Goal: Navigation & Orientation: Find specific page/section

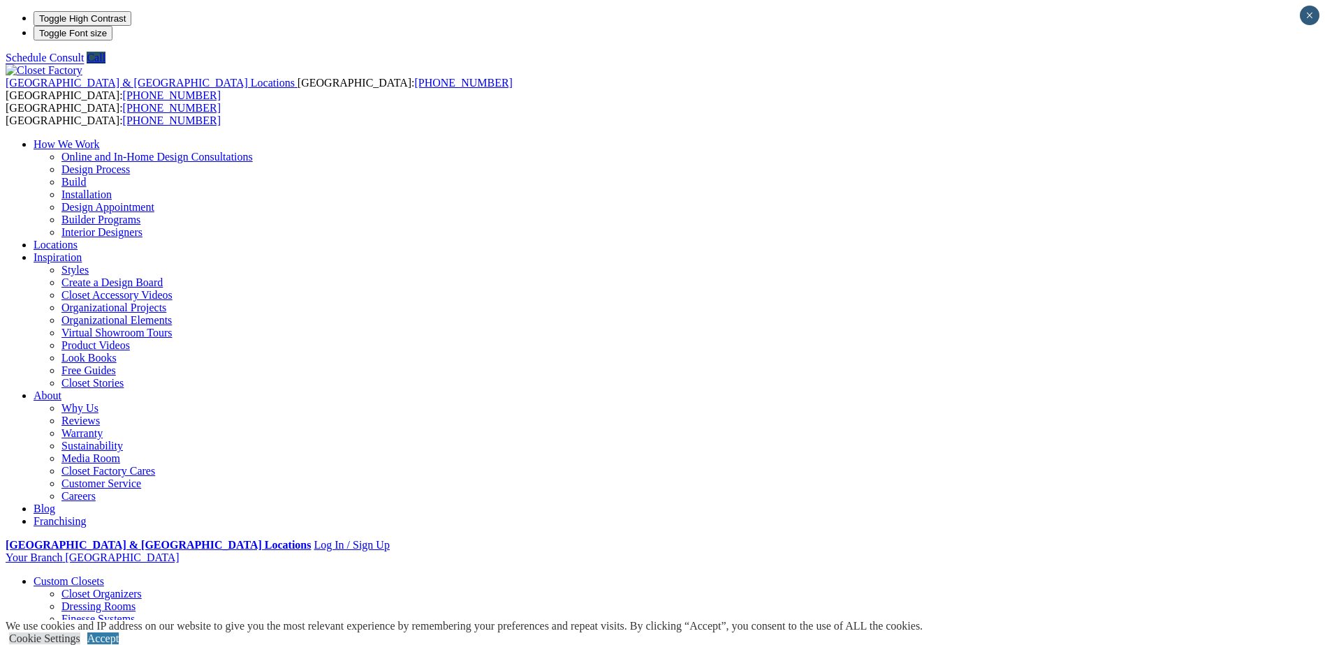
click at [133, 645] on link "Walk-in Closets" at bounding box center [96, 657] width 71 height 12
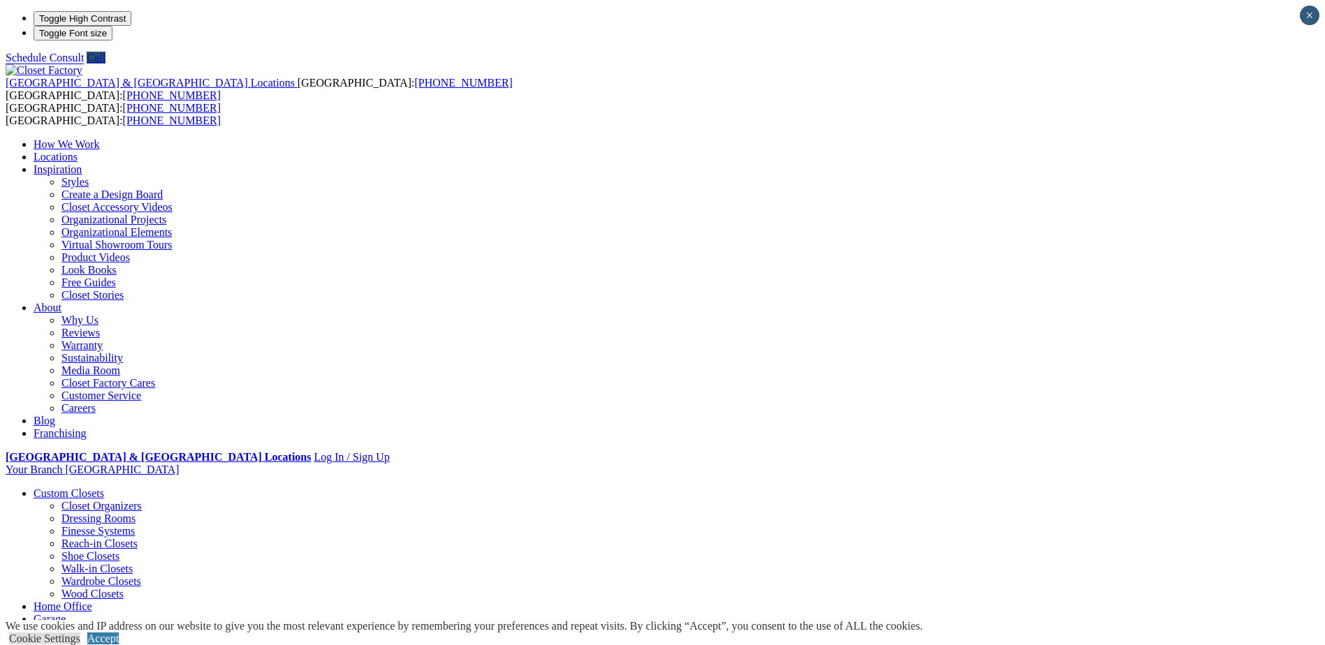
click at [142, 500] on link "Closet Organizers" at bounding box center [101, 506] width 80 height 12
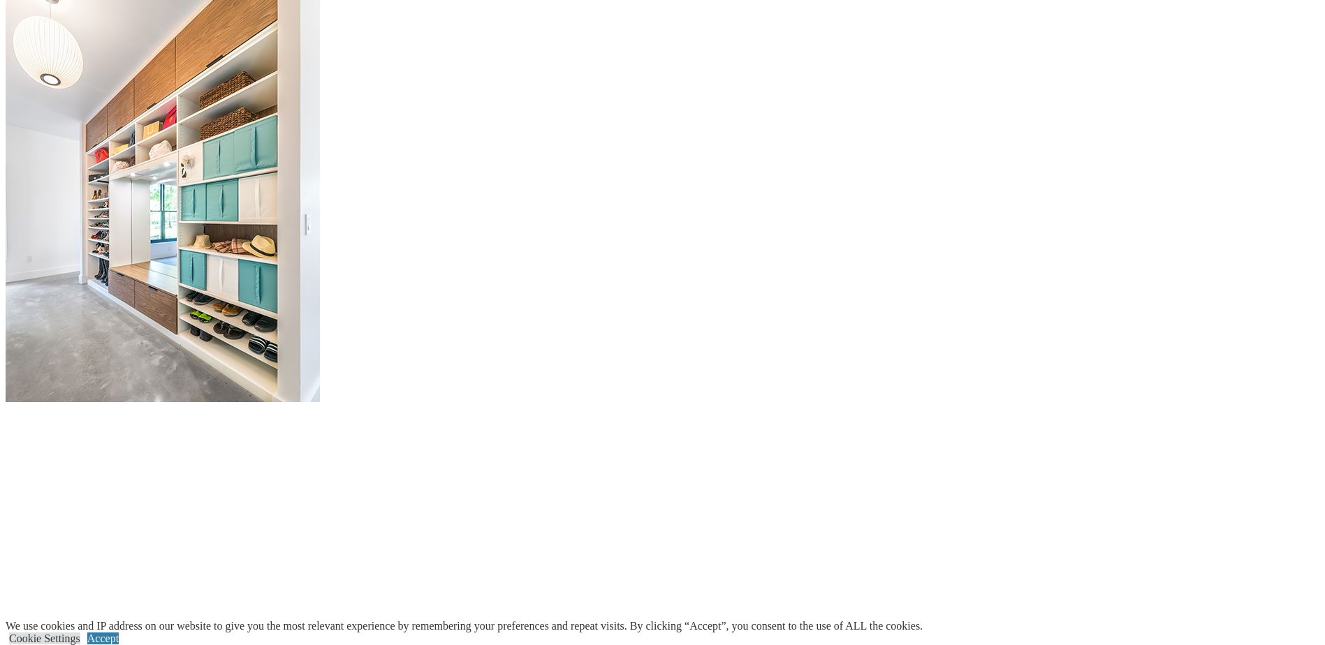
scroll to position [1629, 0]
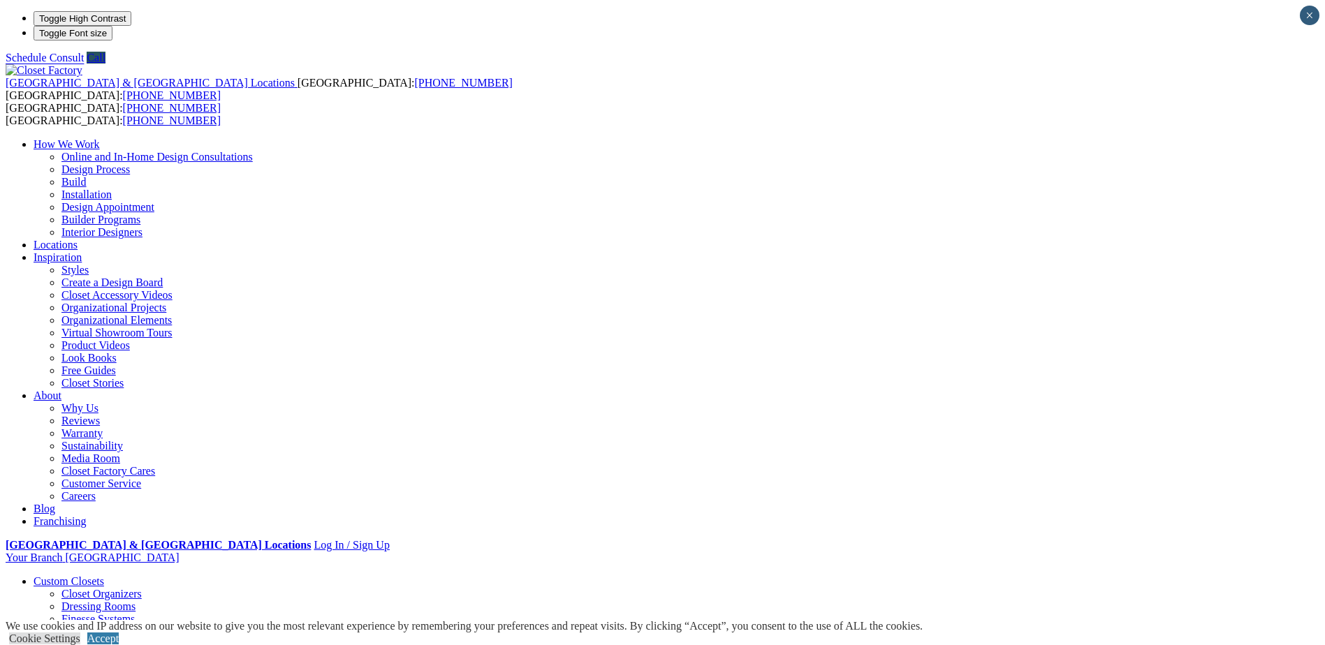
scroll to position [466, 0]
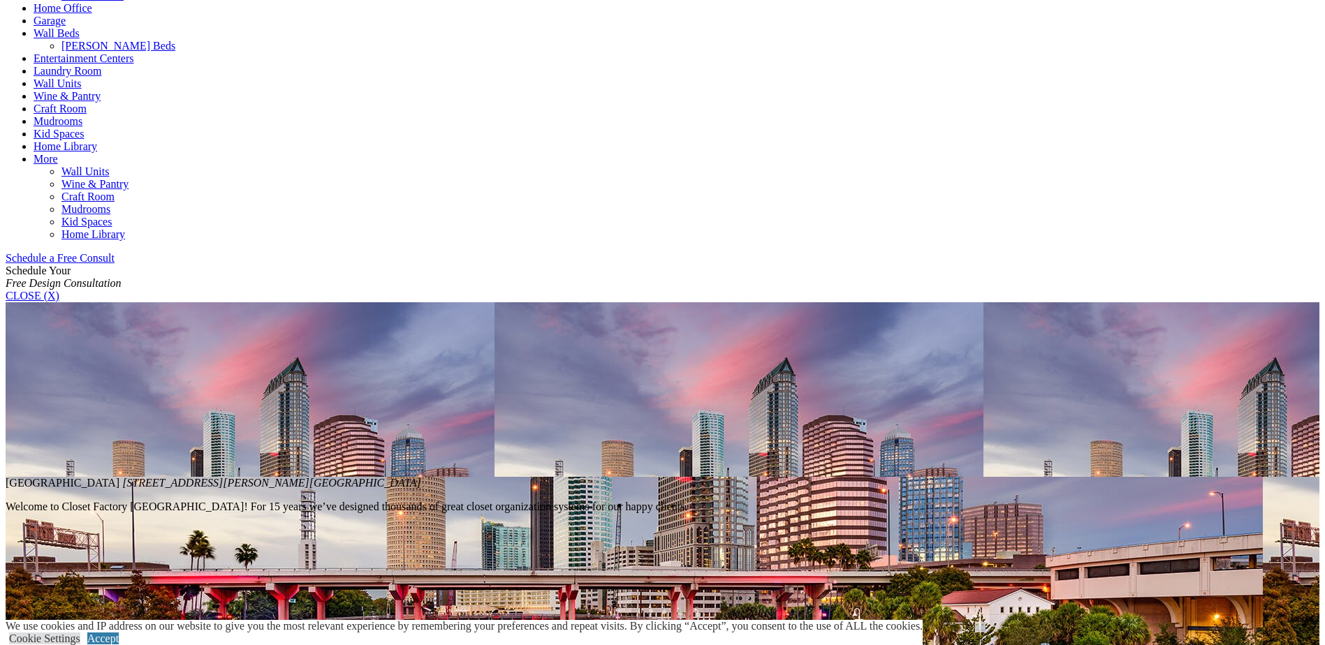
scroll to position [698, 0]
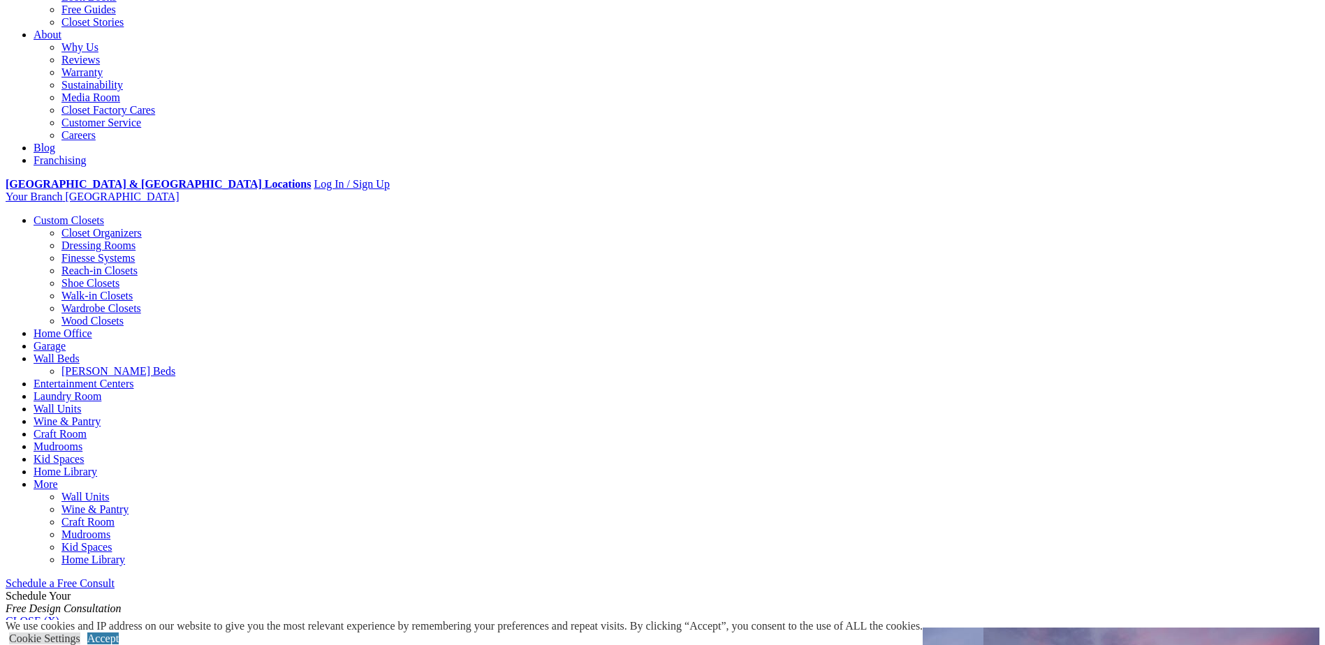
scroll to position [233, 0]
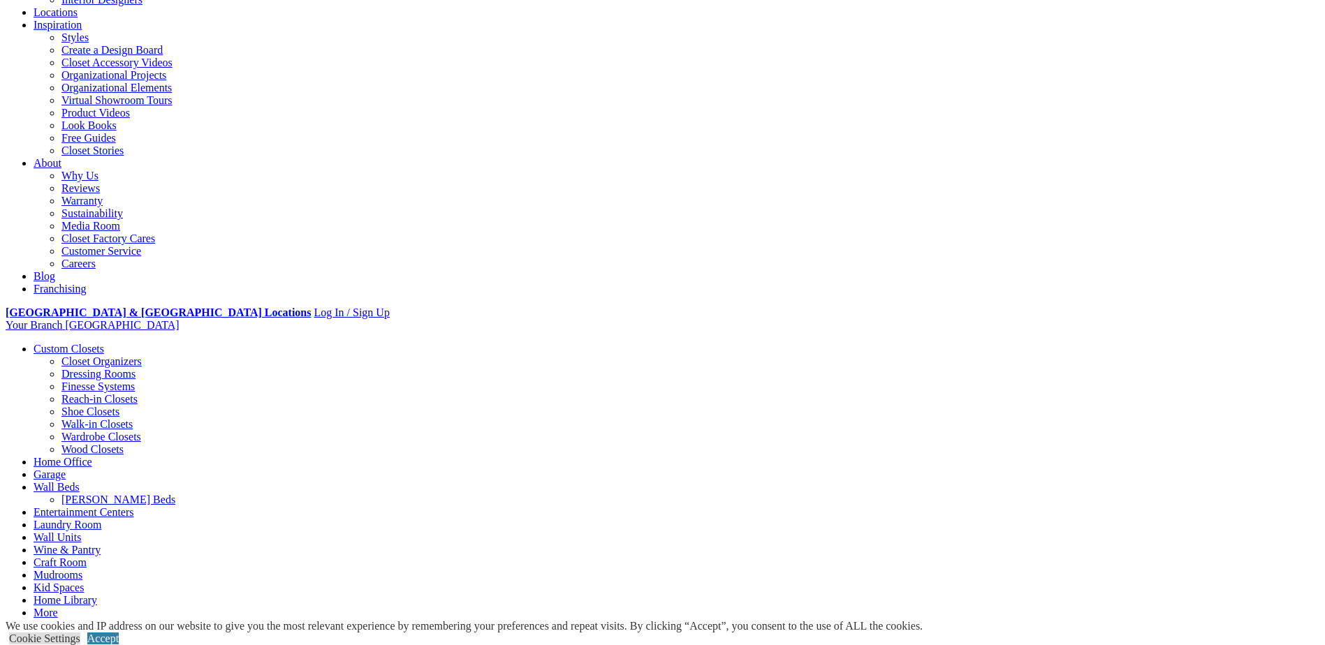
click at [133, 418] on link "Walk-in Closets" at bounding box center [96, 424] width 71 height 12
